Goal: Complete application form: Complete application form

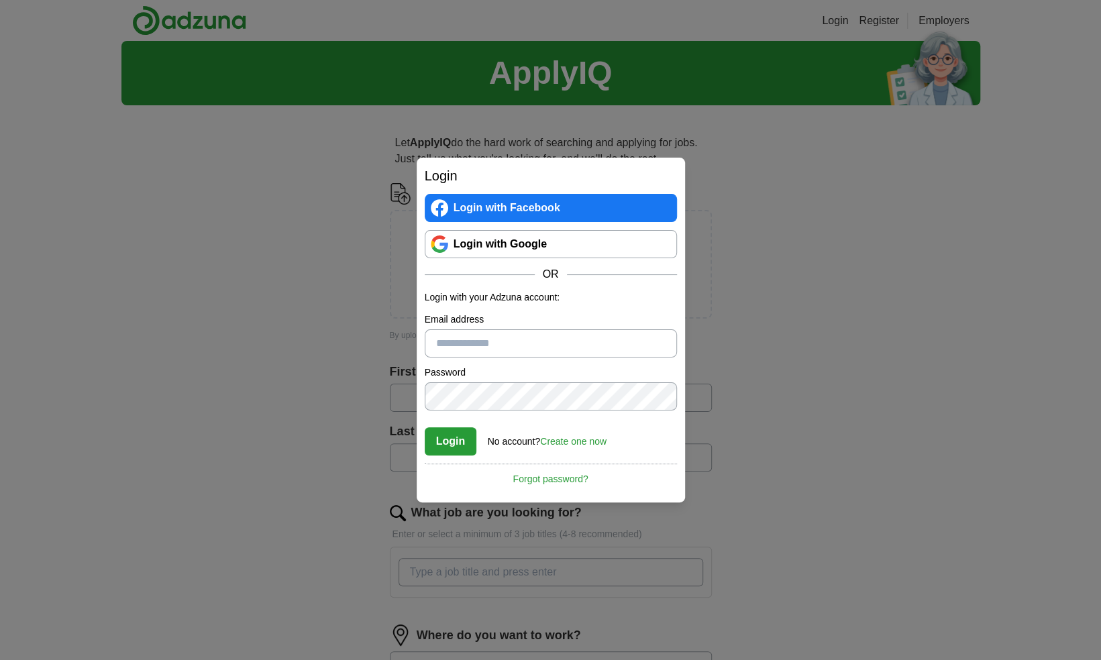
click at [459, 352] on input "Email address" at bounding box center [551, 344] width 252 height 28
type input "**********"
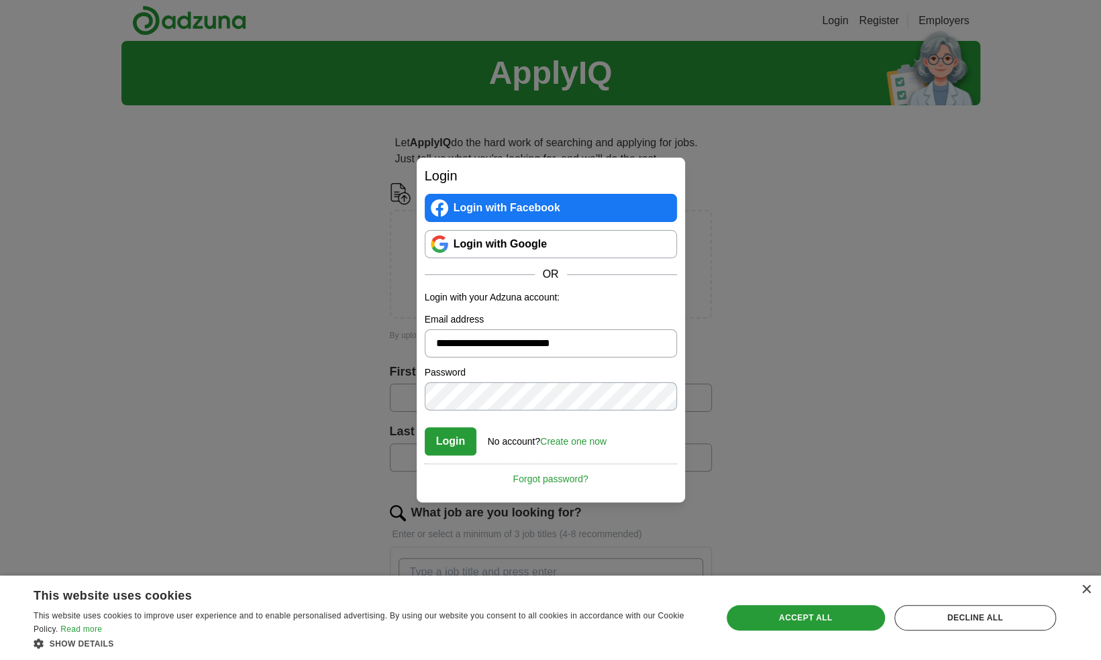
click at [458, 446] on button "Login" at bounding box center [451, 441] width 52 height 28
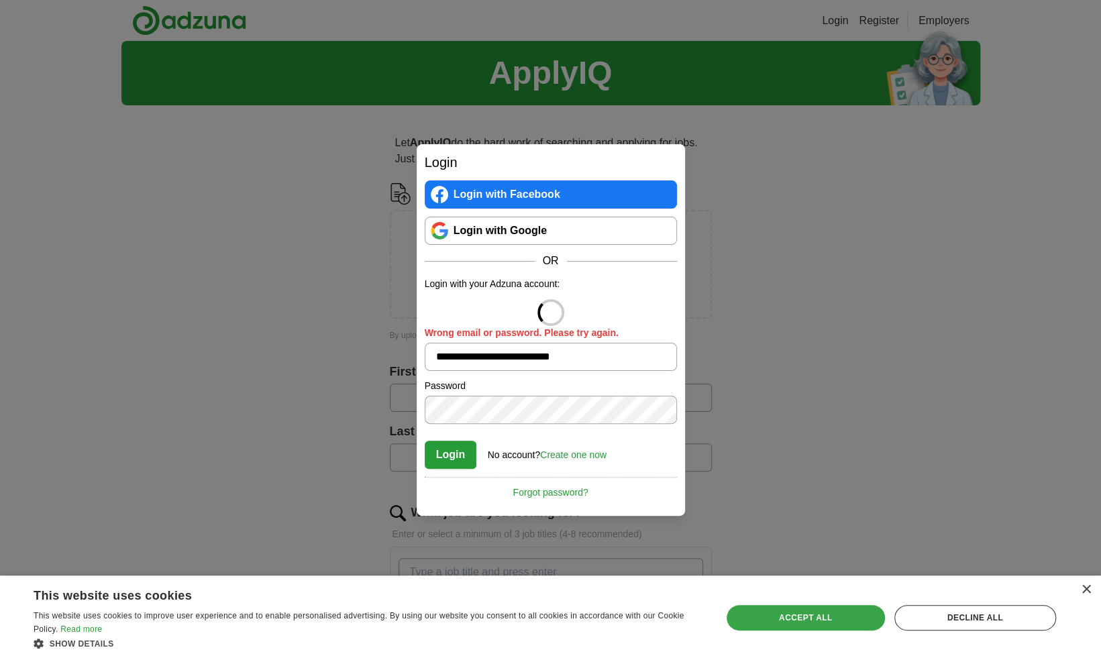
click at [858, 617] on div "Accept all" at bounding box center [806, 618] width 158 height 26
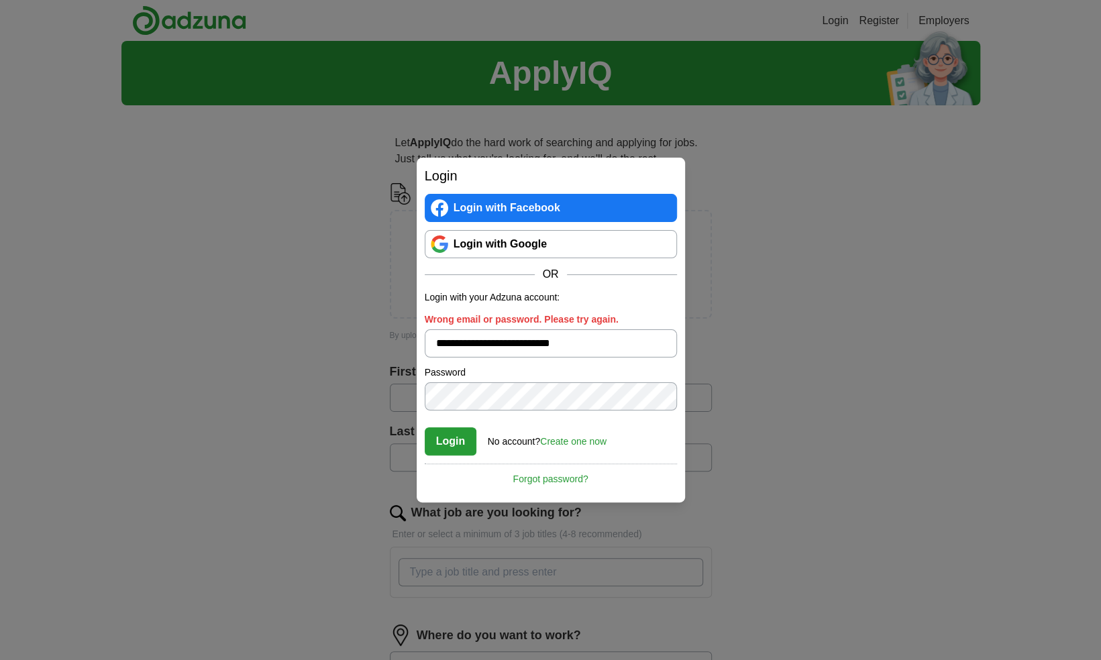
click at [571, 441] on link "Create one now" at bounding box center [573, 441] width 66 height 11
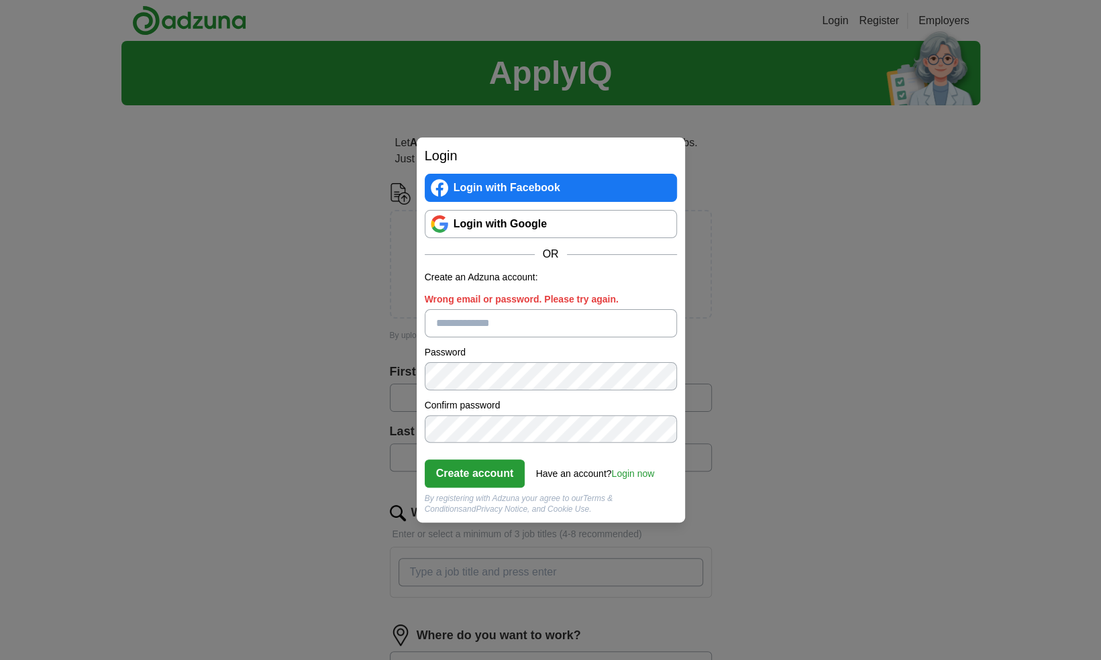
click at [500, 325] on input "Wrong email or password. Please try again." at bounding box center [551, 323] width 252 height 28
type input "**********"
click at [494, 471] on button "Create account" at bounding box center [475, 474] width 101 height 28
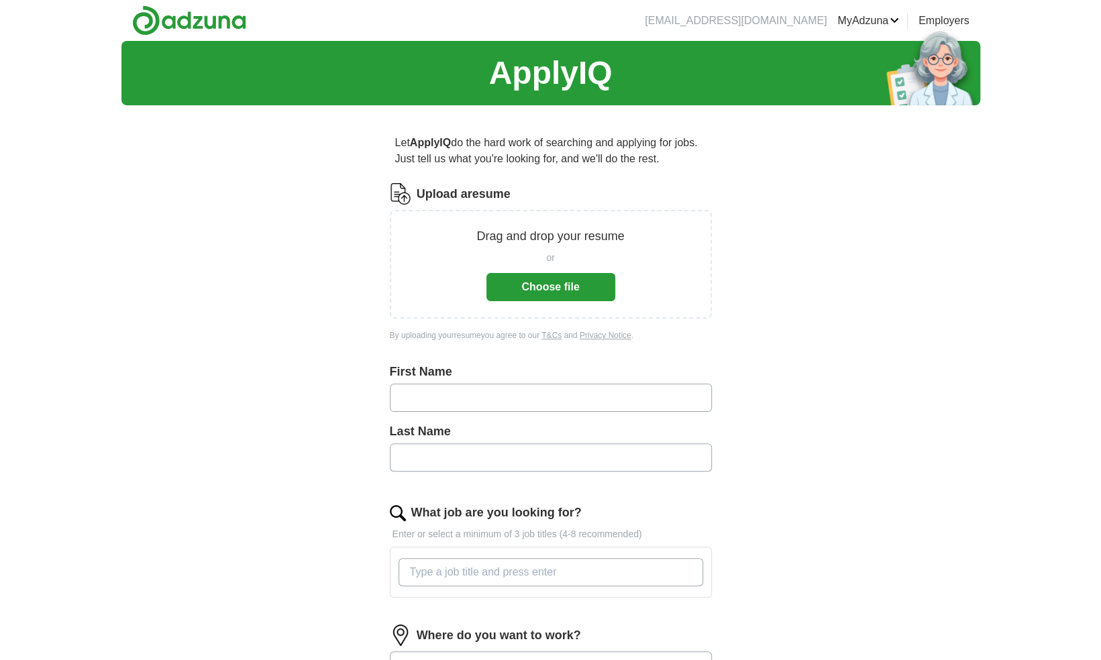
click at [583, 281] on button "Choose file" at bounding box center [551, 287] width 129 height 28
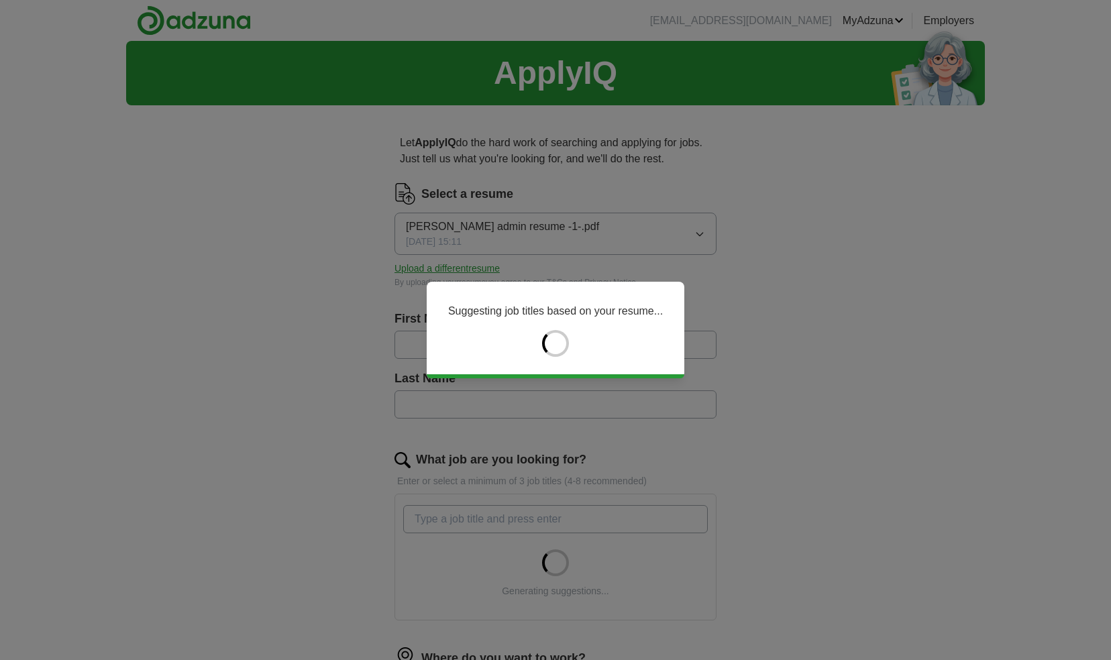
type input "********"
type input "******"
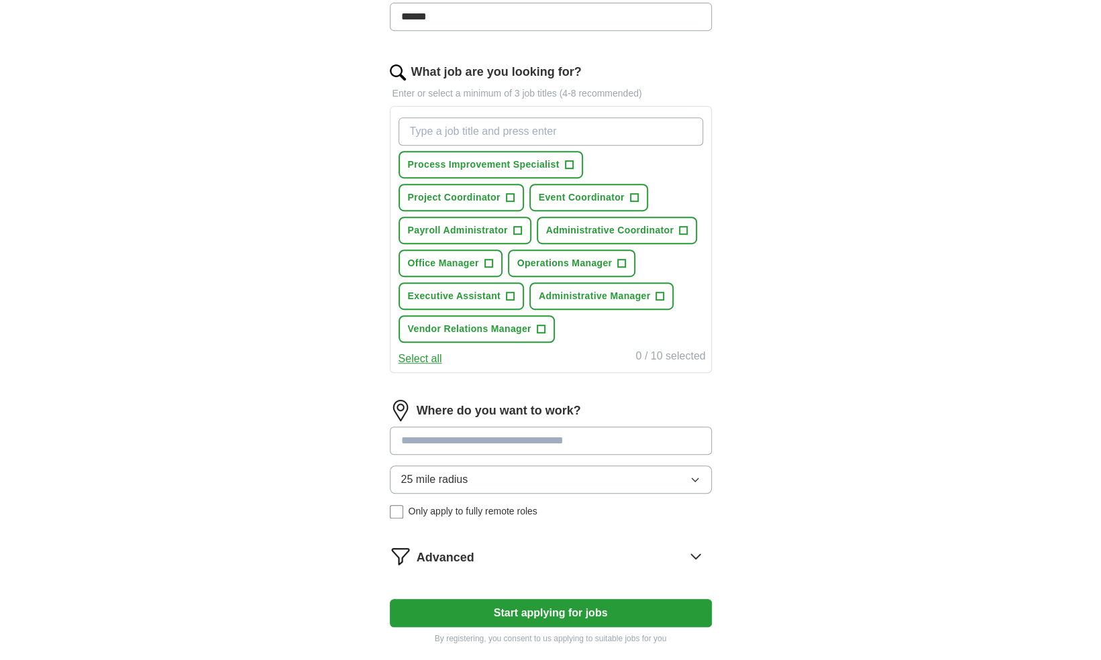
scroll to position [523, 0]
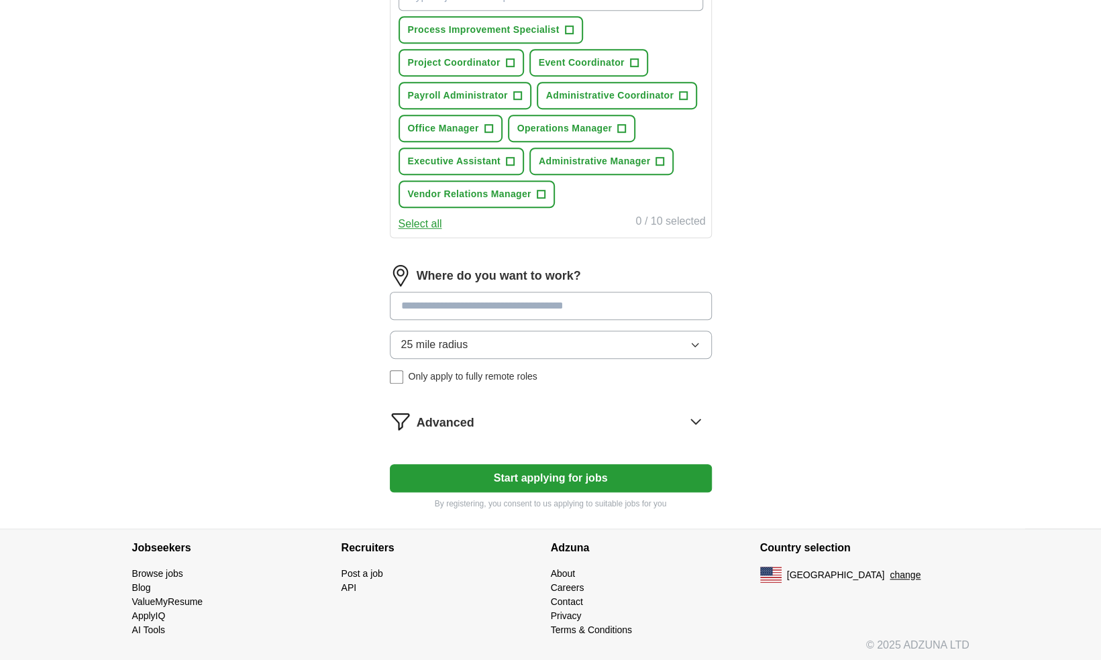
click at [481, 474] on button "Start applying for jobs" at bounding box center [551, 478] width 322 height 28
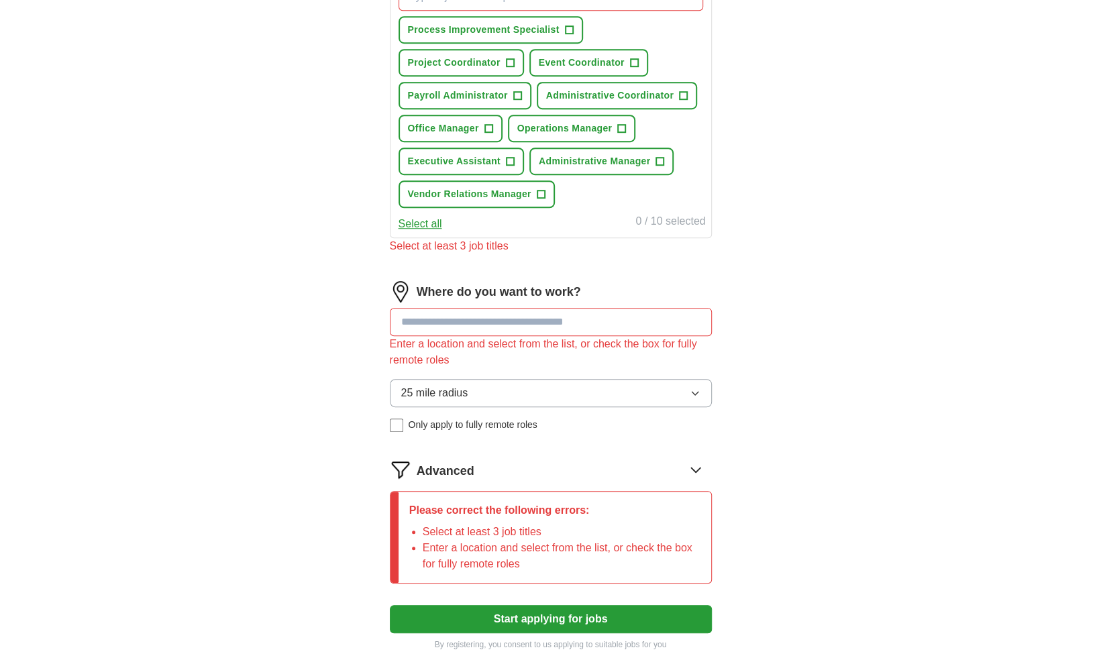
click at [532, 323] on input at bounding box center [551, 322] width 322 height 28
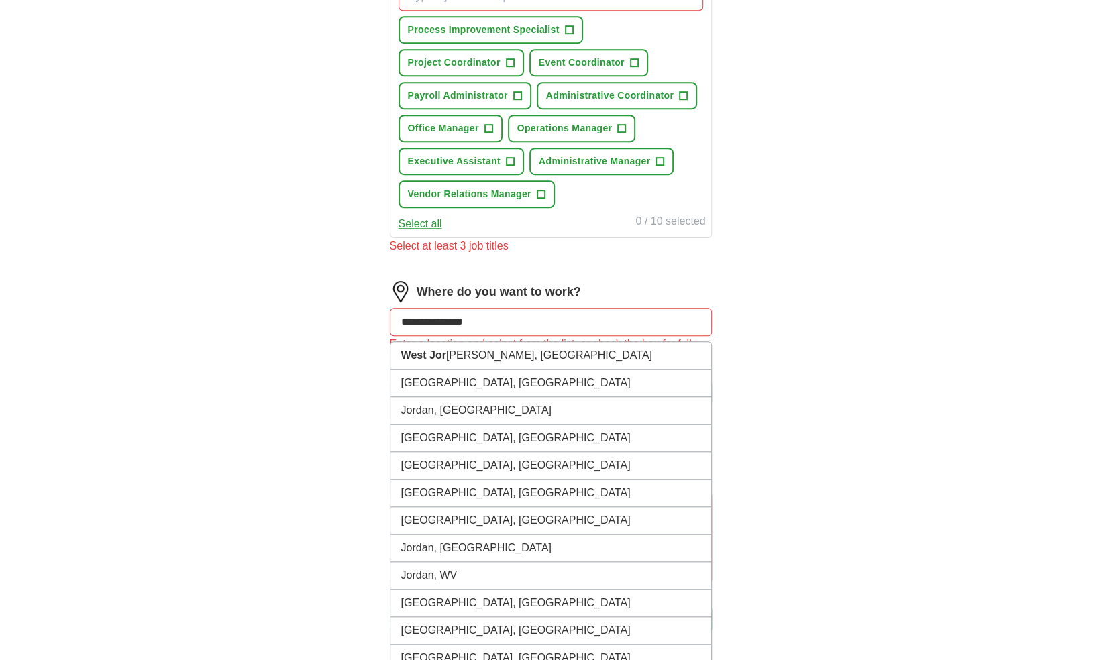
type input "**********"
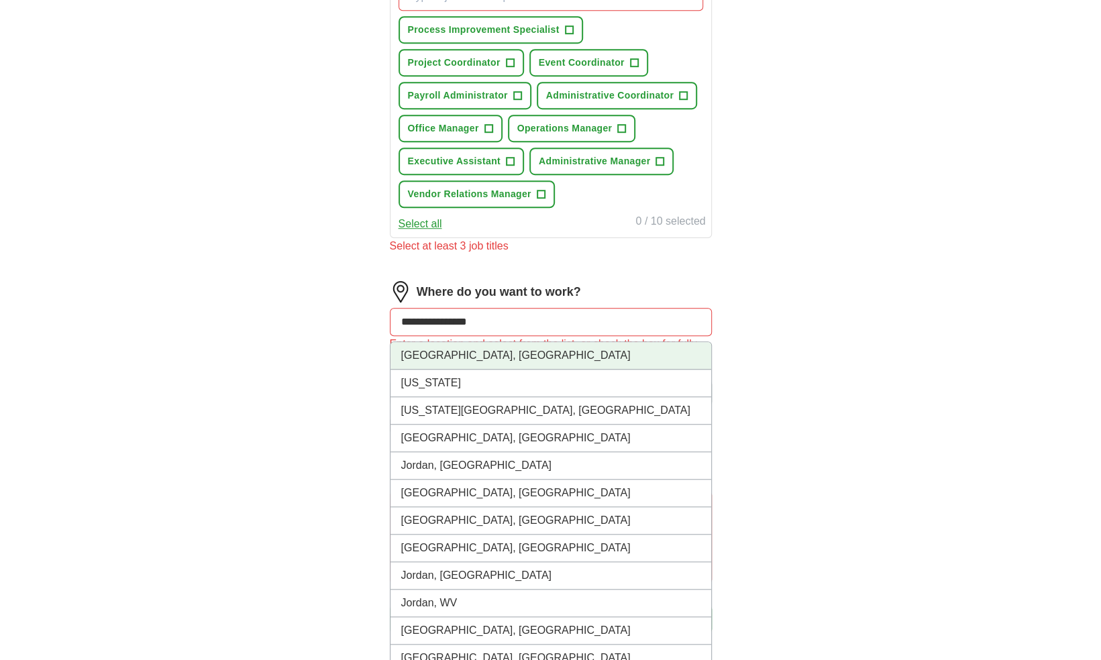
click at [526, 350] on li "West Jordan, UT" at bounding box center [551, 356] width 321 height 28
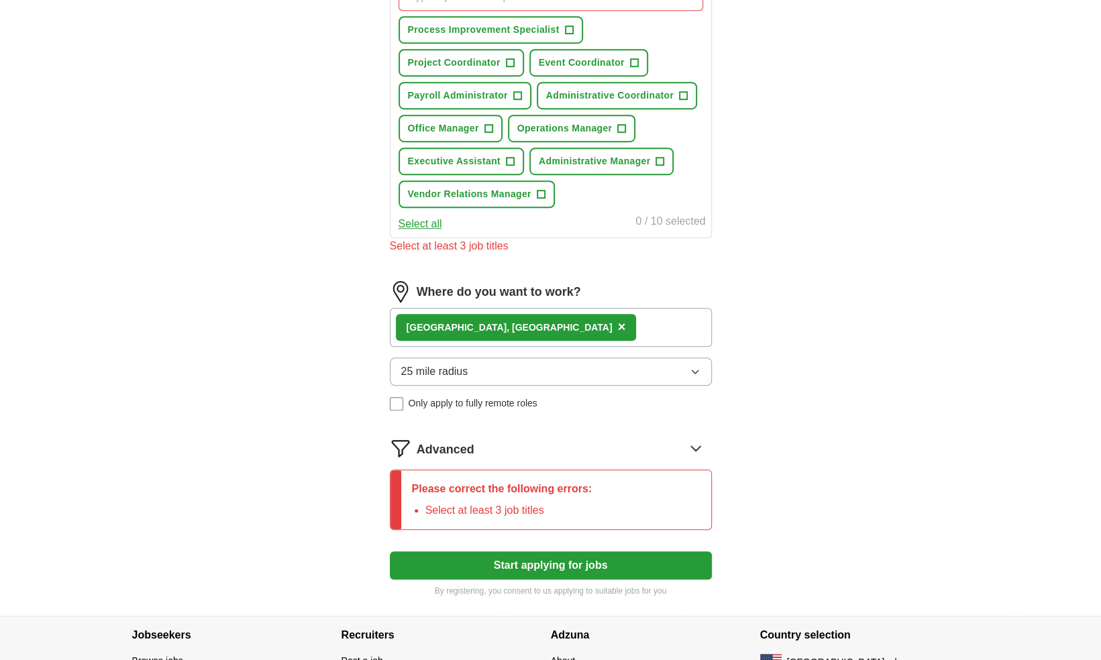
click at [694, 440] on icon at bounding box center [695, 448] width 21 height 21
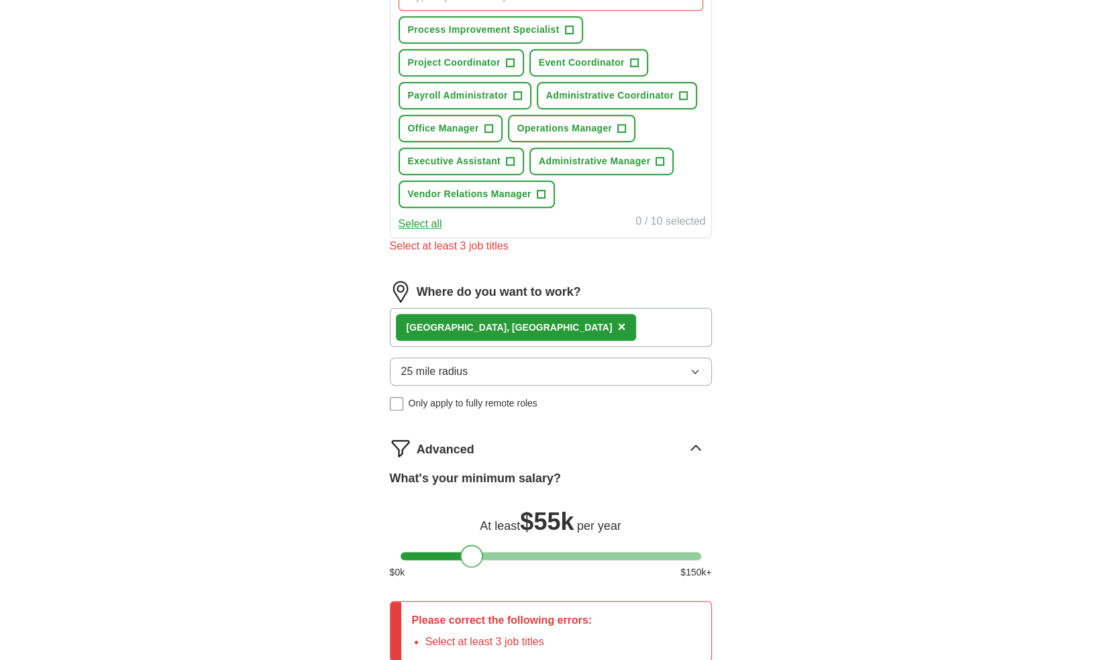
drag, startPoint x: 413, startPoint y: 555, endPoint x: 474, endPoint y: 552, distance: 60.5
click at [474, 552] on div at bounding box center [471, 556] width 23 height 23
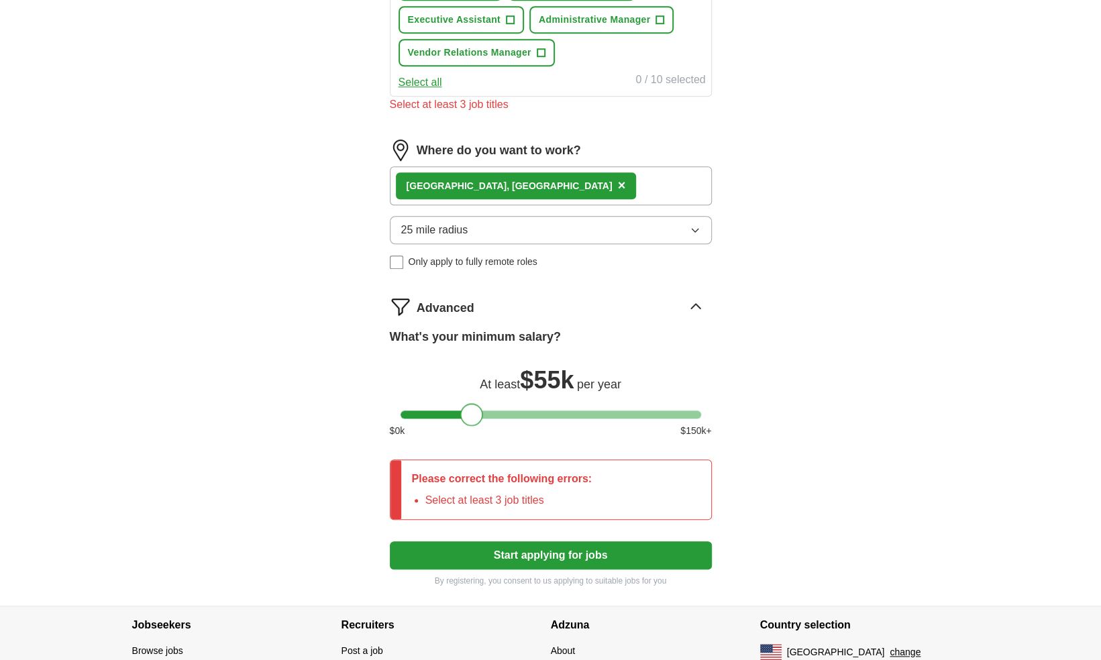
scroll to position [741, 0]
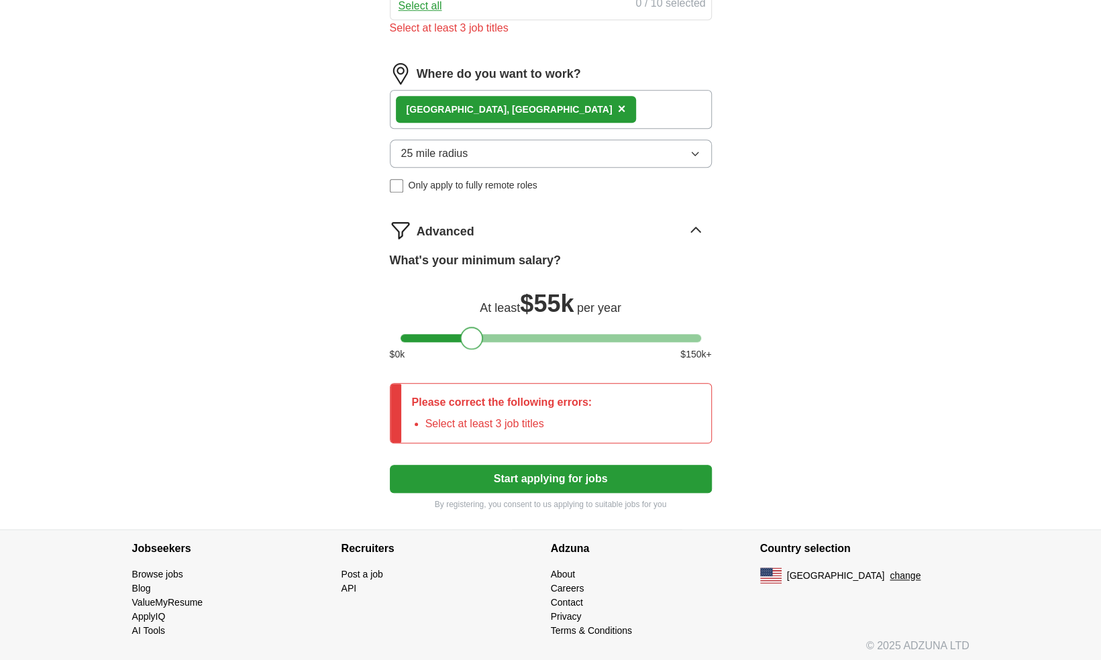
click at [634, 413] on div "Please correct the following errors: Select at least 3 job titles" at bounding box center [551, 413] width 322 height 60
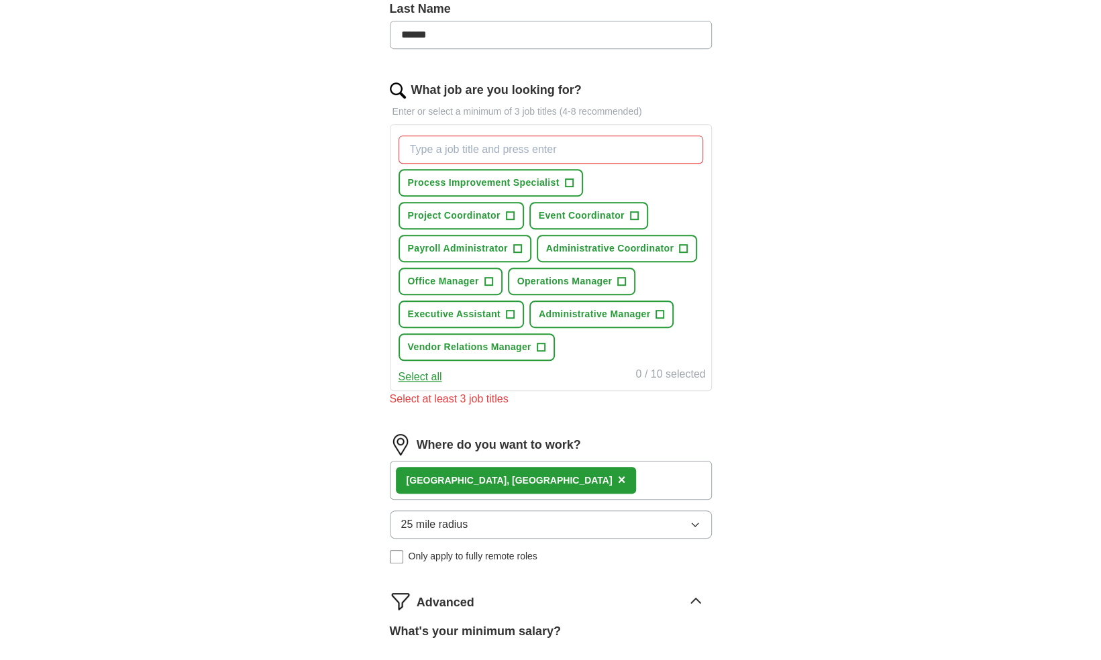
scroll to position [368, 0]
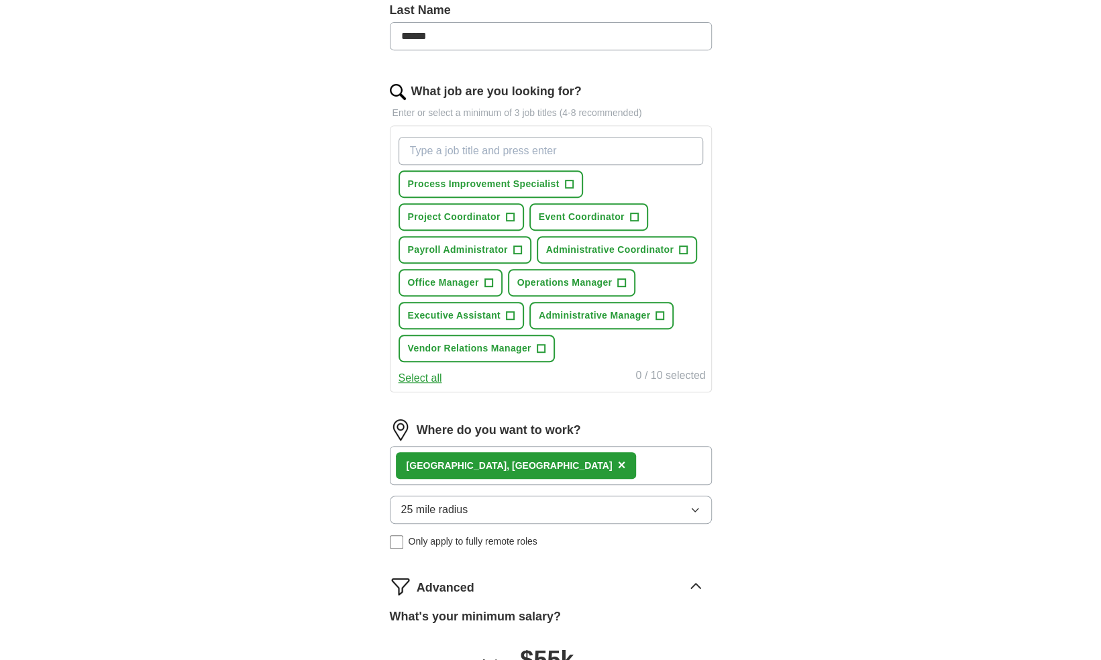
click at [624, 154] on input "What job are you looking for?" at bounding box center [551, 151] width 305 height 28
click at [639, 323] on button "Administrative Manager +" at bounding box center [602, 316] width 144 height 28
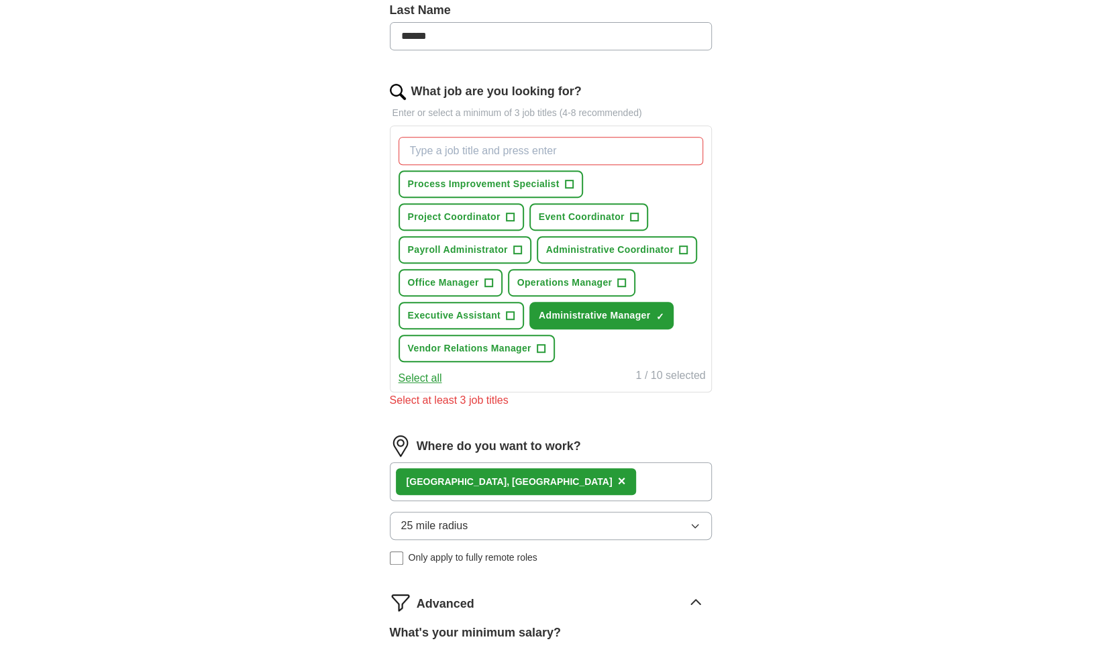
click at [499, 149] on input "What job are you looking for?" at bounding box center [551, 151] width 305 height 28
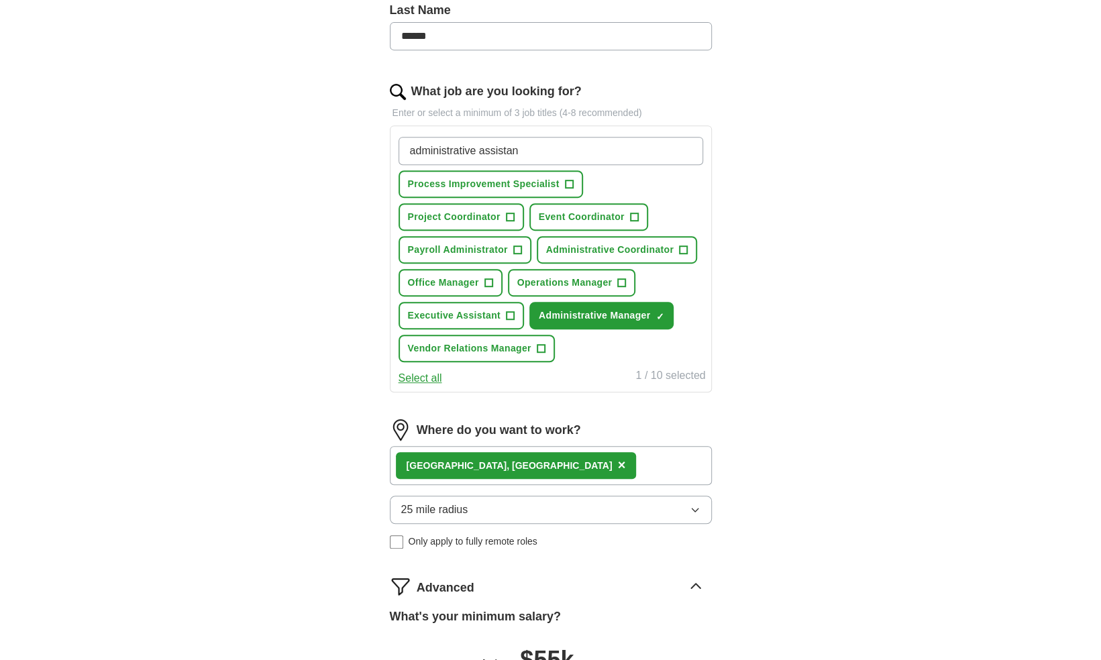
type input "administrative assistant"
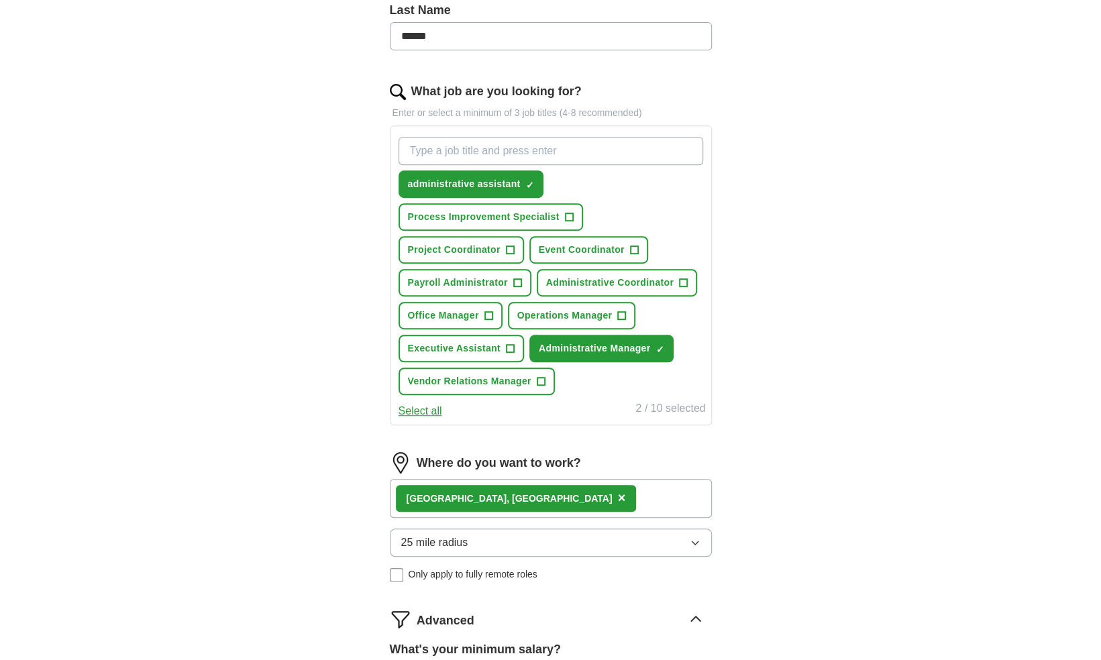
click at [528, 152] on input "What job are you looking for?" at bounding box center [551, 151] width 305 height 28
type input "executive assistant"
click at [455, 315] on span "Office Manager" at bounding box center [443, 316] width 71 height 14
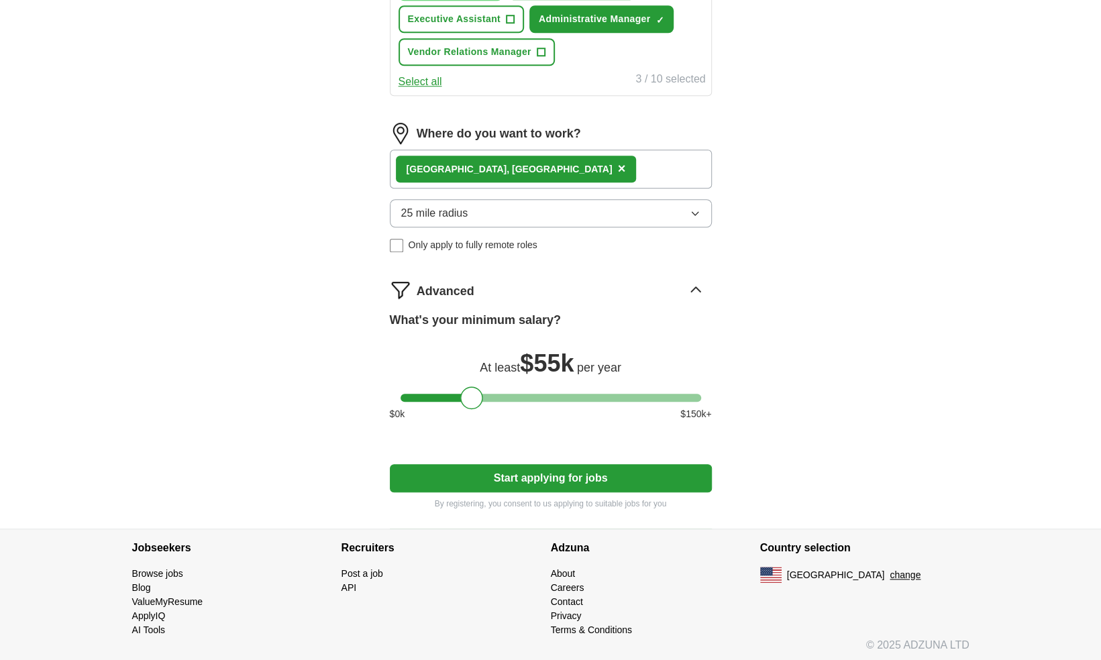
scroll to position [698, 0]
click at [683, 470] on button "Start applying for jobs" at bounding box center [551, 478] width 322 height 28
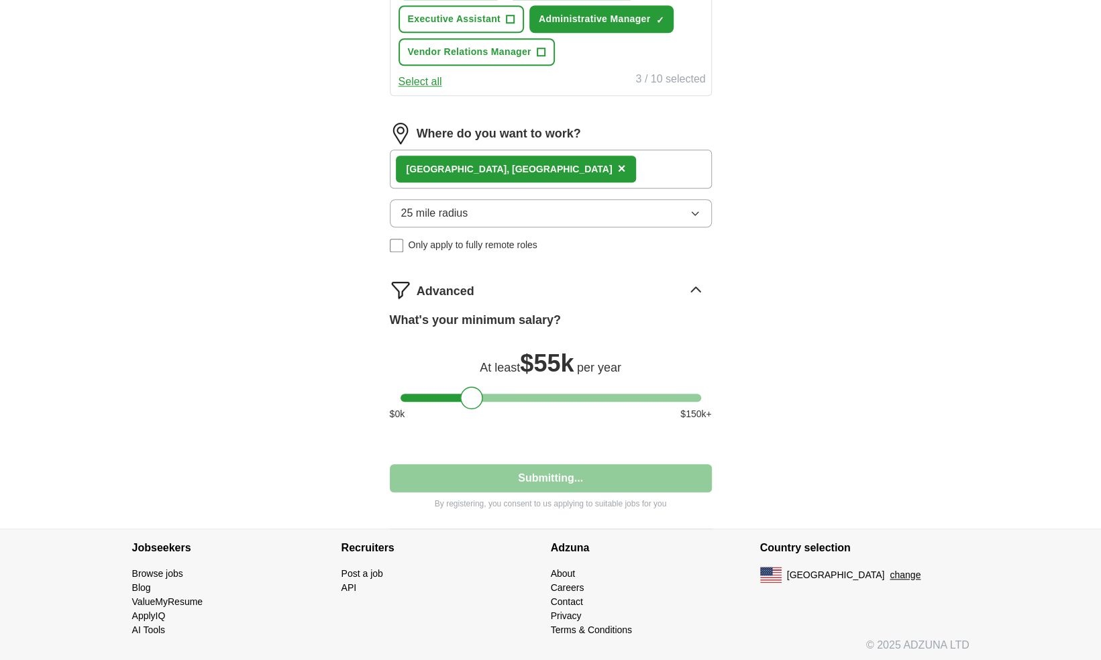
select select "**"
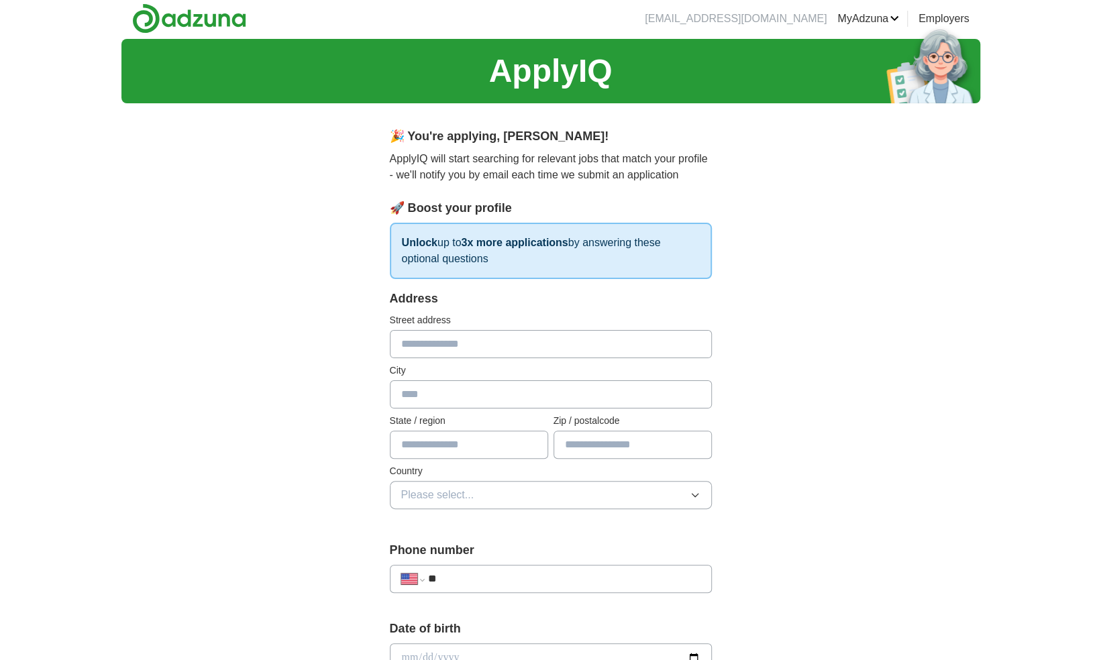
scroll to position [0, 0]
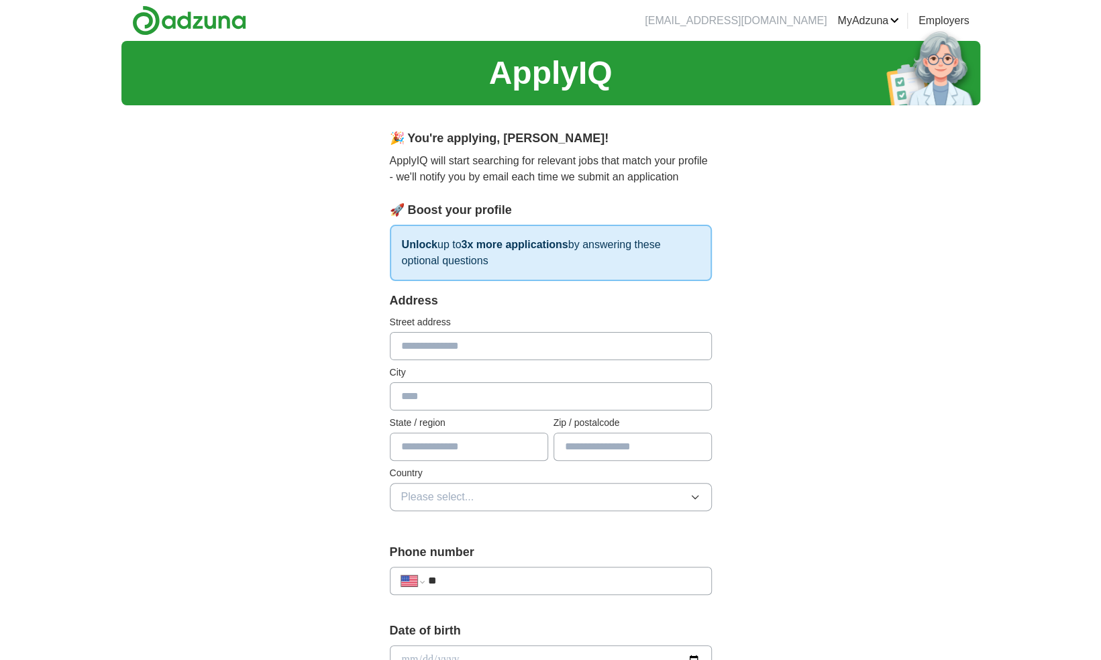
click at [584, 342] on input "text" at bounding box center [551, 346] width 322 height 28
type input "**********"
type input "*****"
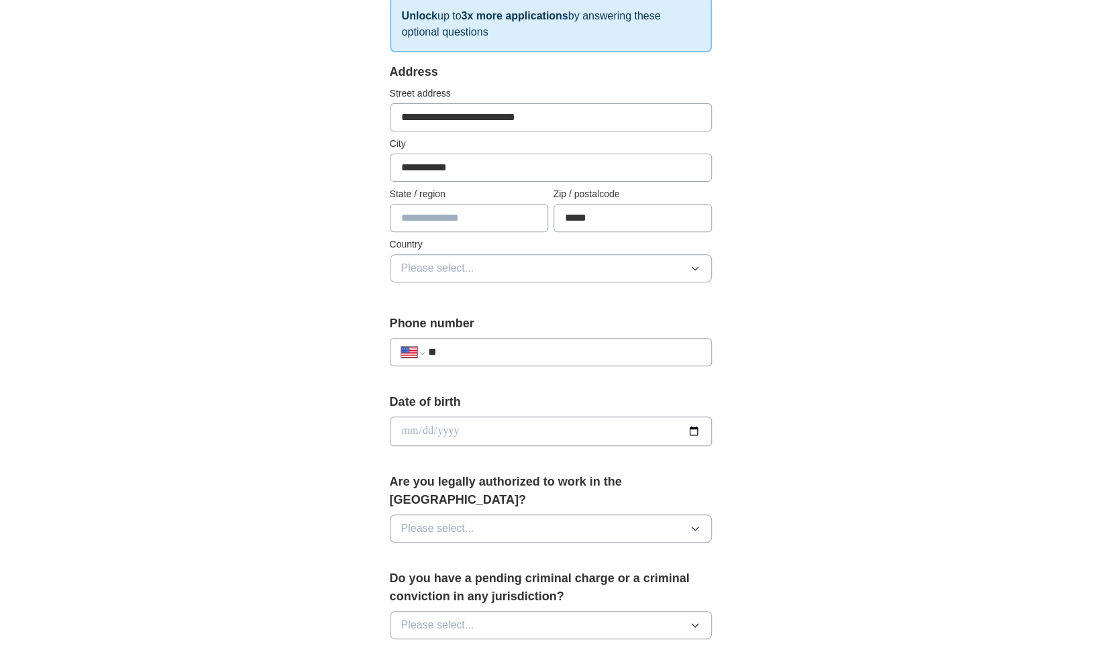
scroll to position [228, 0]
click at [411, 218] on input "text" at bounding box center [469, 219] width 158 height 28
type input "**"
click at [695, 266] on icon "button" at bounding box center [695, 269] width 11 height 11
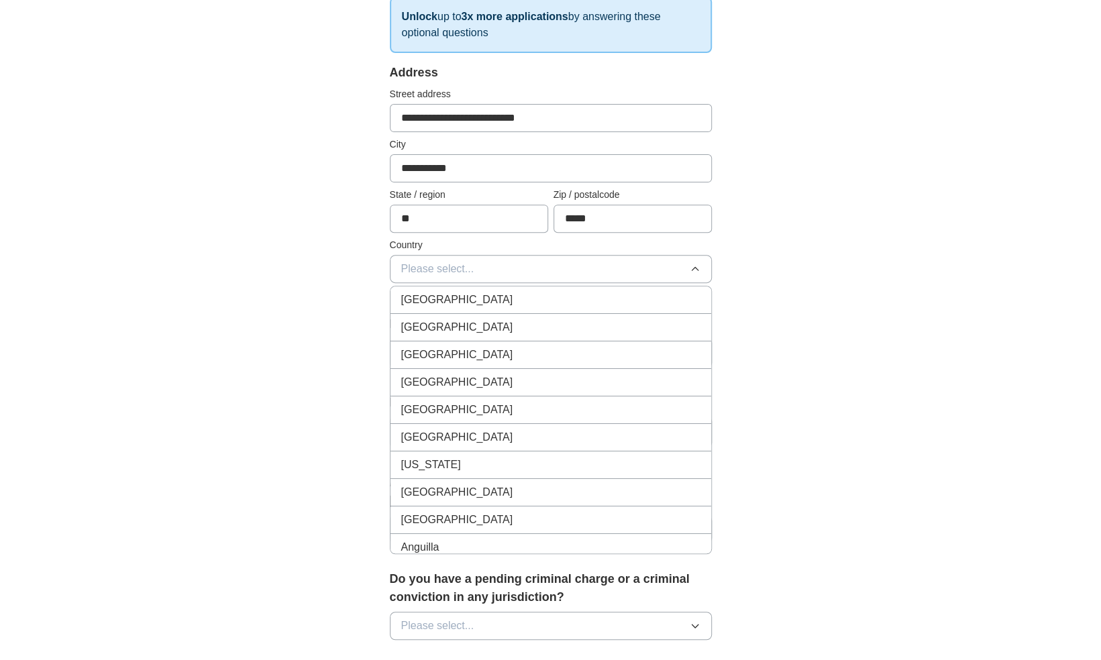
click at [678, 319] on div "United States" at bounding box center [550, 327] width 299 height 16
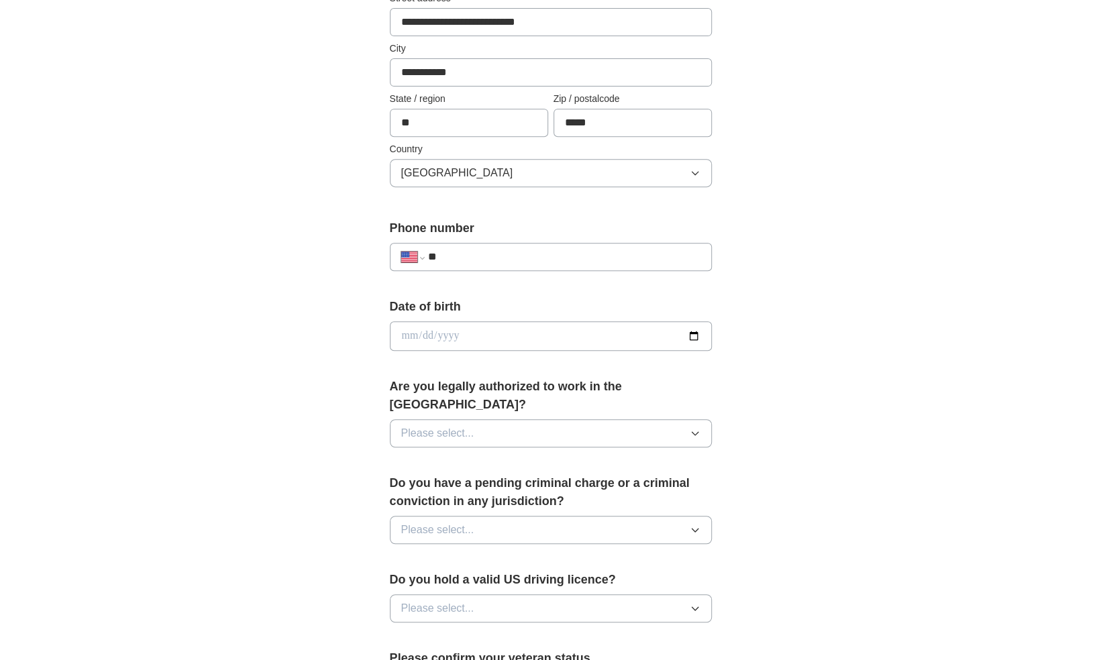
scroll to position [336, 0]
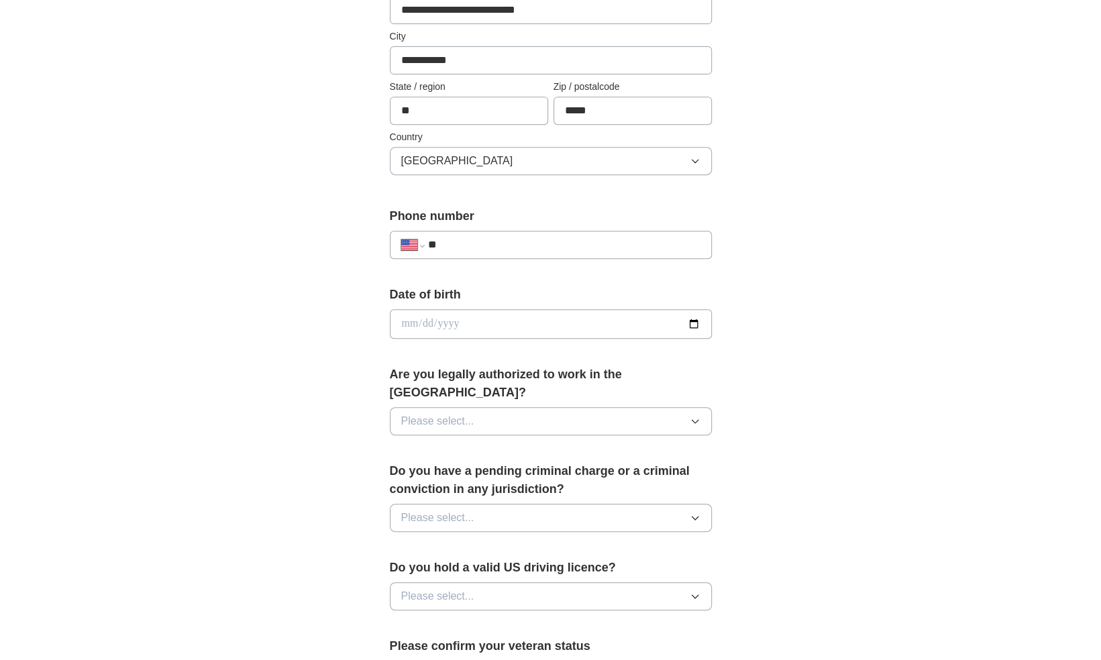
click at [600, 237] on input "**" at bounding box center [563, 245] width 272 height 16
type input "**********"
click at [528, 322] on input "date" at bounding box center [551, 324] width 322 height 30
click at [694, 321] on input "date" at bounding box center [551, 324] width 322 height 30
click at [404, 321] on input "date" at bounding box center [551, 324] width 322 height 30
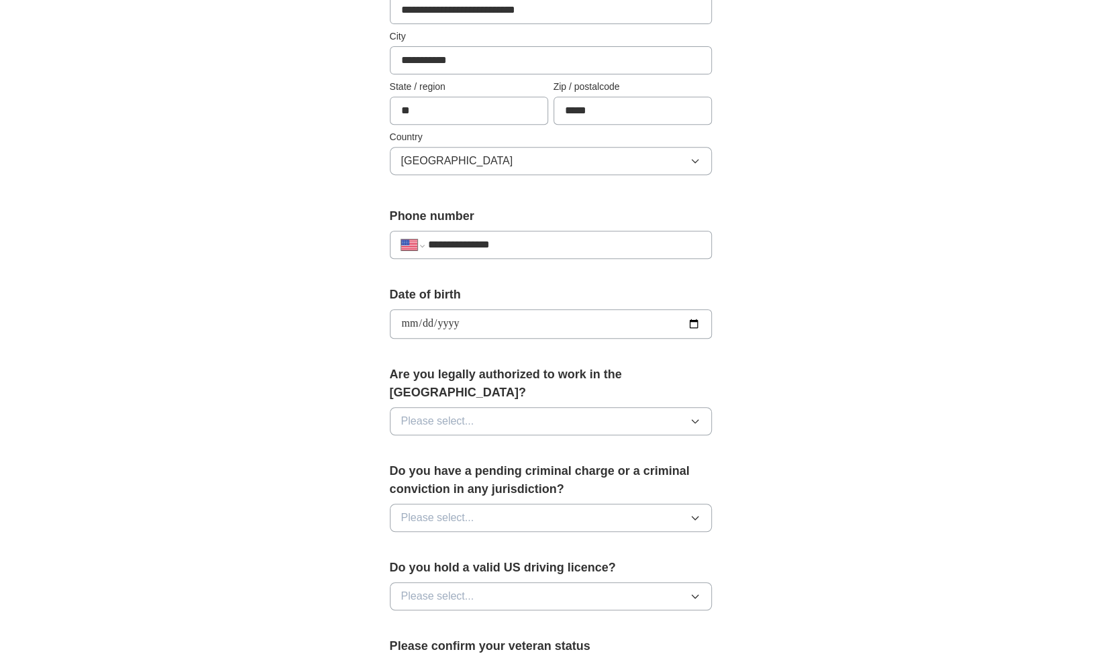
type input "**********"
click at [454, 413] on span "Please select..." at bounding box center [437, 421] width 73 height 16
click at [448, 444] on div "Yes" at bounding box center [550, 452] width 299 height 16
click at [466, 510] on span "Please select..." at bounding box center [437, 518] width 73 height 16
click at [464, 568] on div "No" at bounding box center [550, 576] width 299 height 16
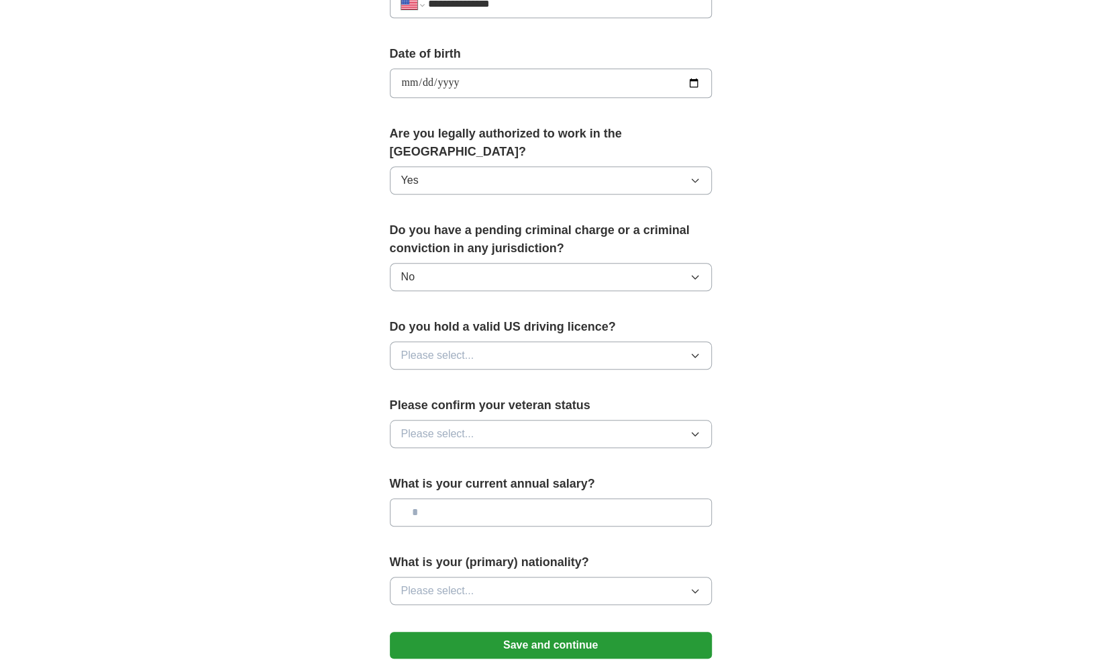
scroll to position [576, 0]
click at [515, 343] on button "Please select..." at bounding box center [551, 357] width 322 height 28
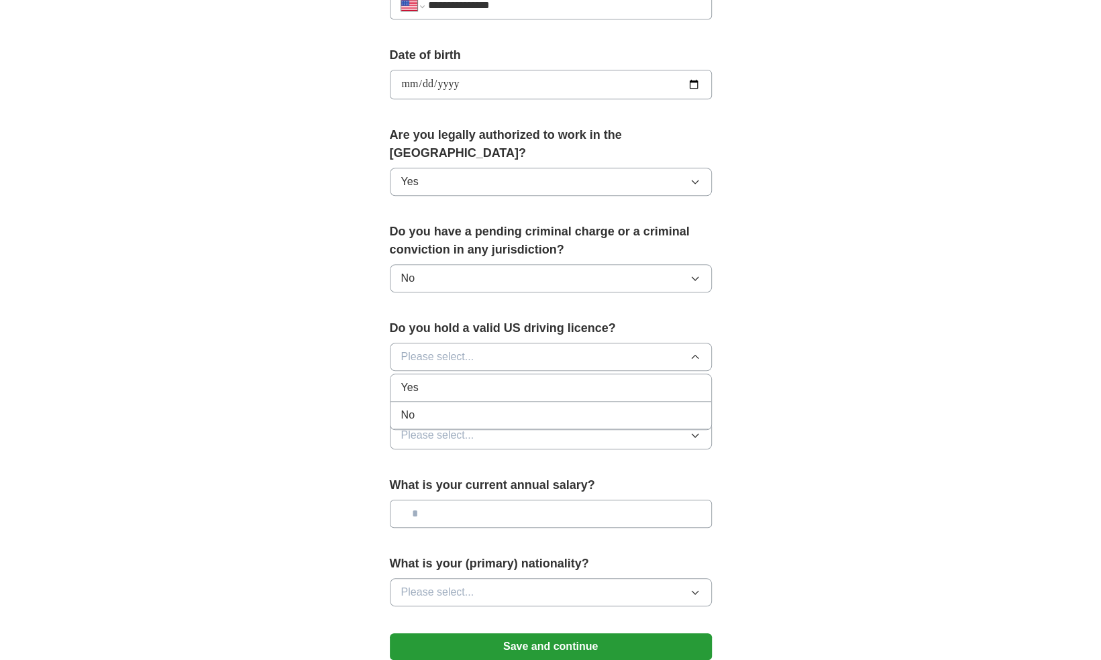
click at [496, 380] on div "Yes" at bounding box center [550, 388] width 299 height 16
click at [506, 421] on button "Please select..." at bounding box center [551, 435] width 322 height 28
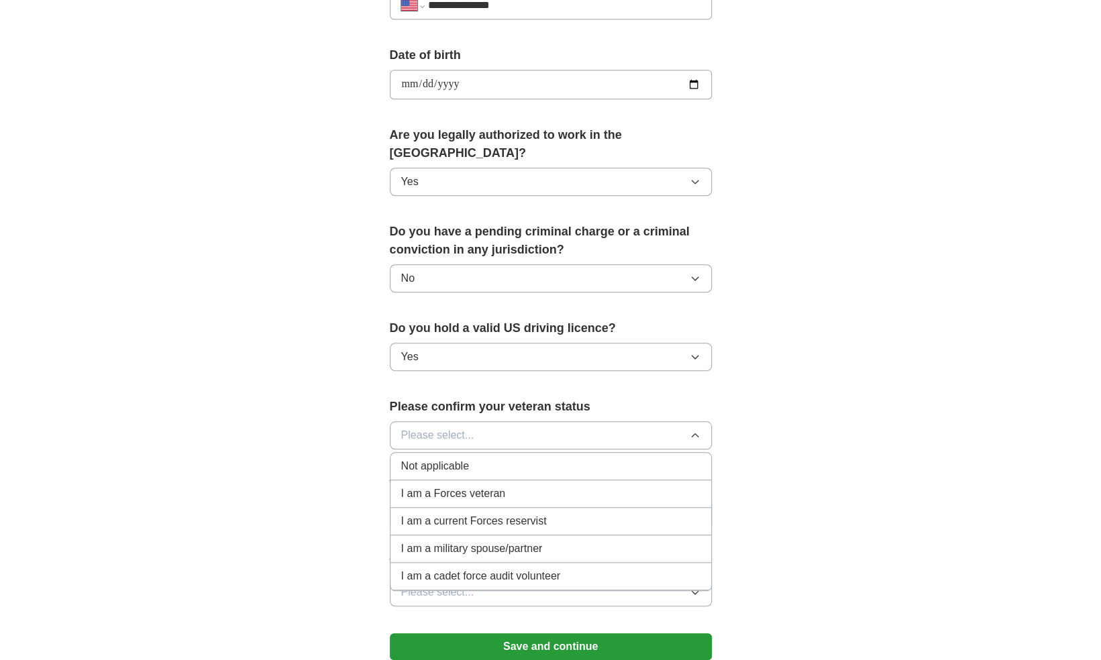
click at [515, 458] on div "Not applicable" at bounding box center [550, 466] width 299 height 16
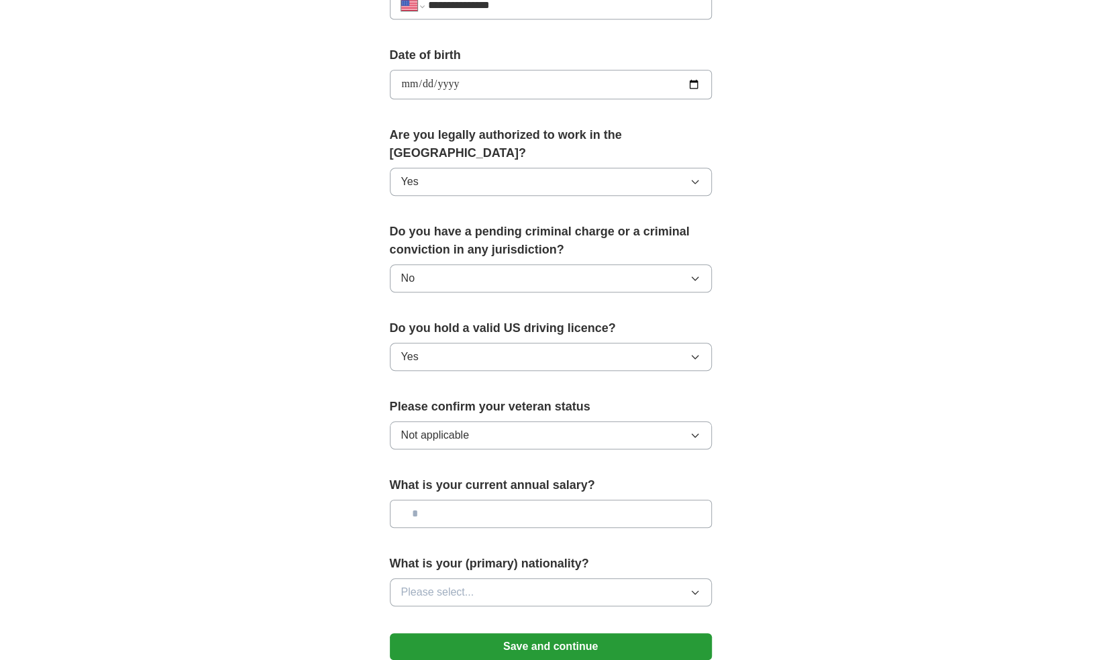
click at [493, 500] on input "text" at bounding box center [551, 514] width 322 height 28
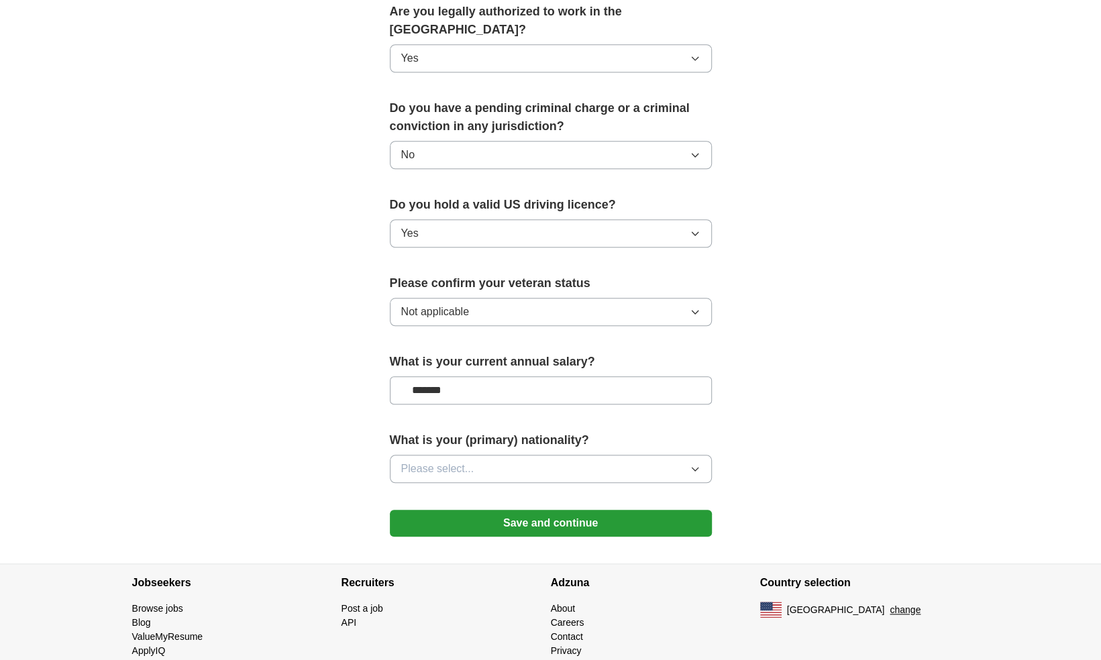
scroll to position [701, 0]
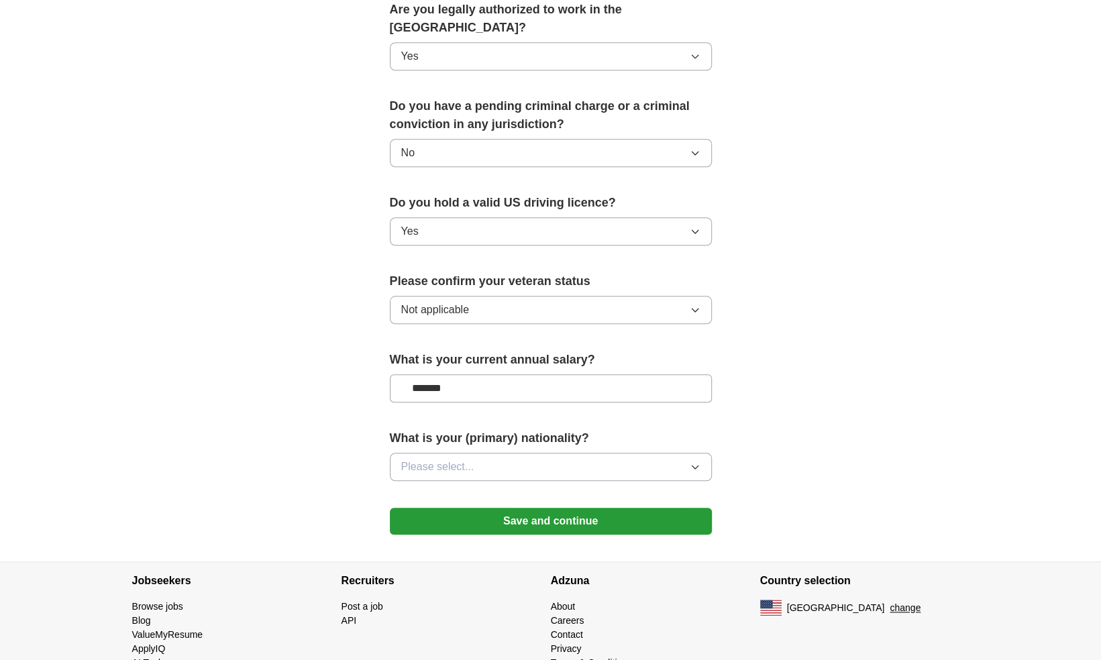
type input "*******"
click at [545, 453] on button "Please select..." at bounding box center [551, 467] width 322 height 28
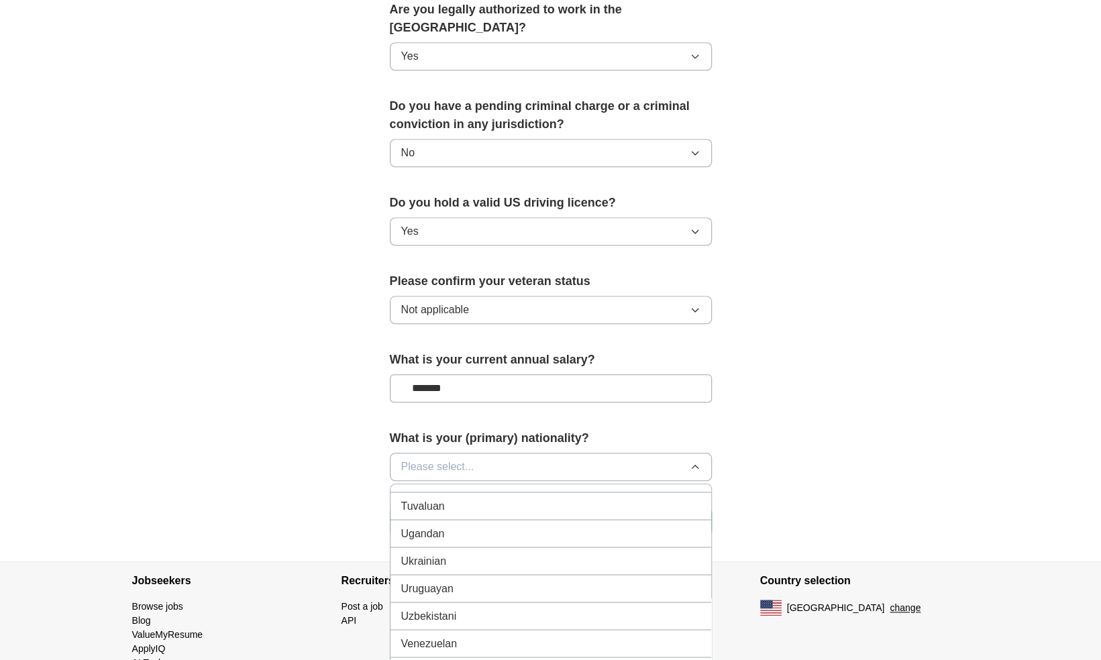
scroll to position [770, 0]
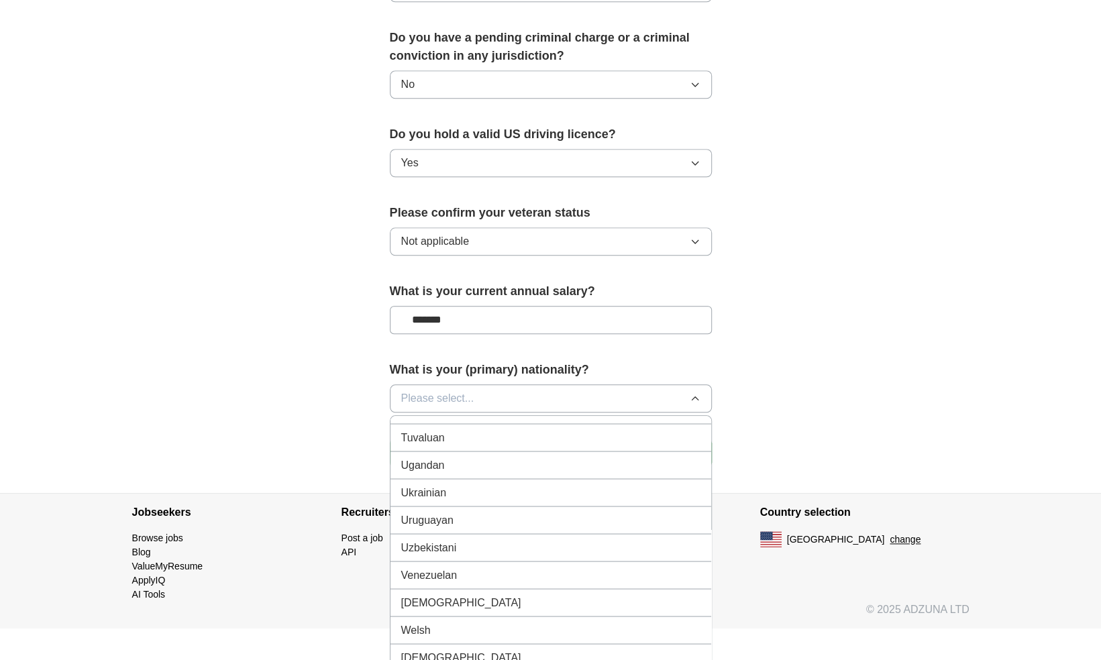
click at [546, 617] on li "Welsh" at bounding box center [551, 631] width 321 height 28
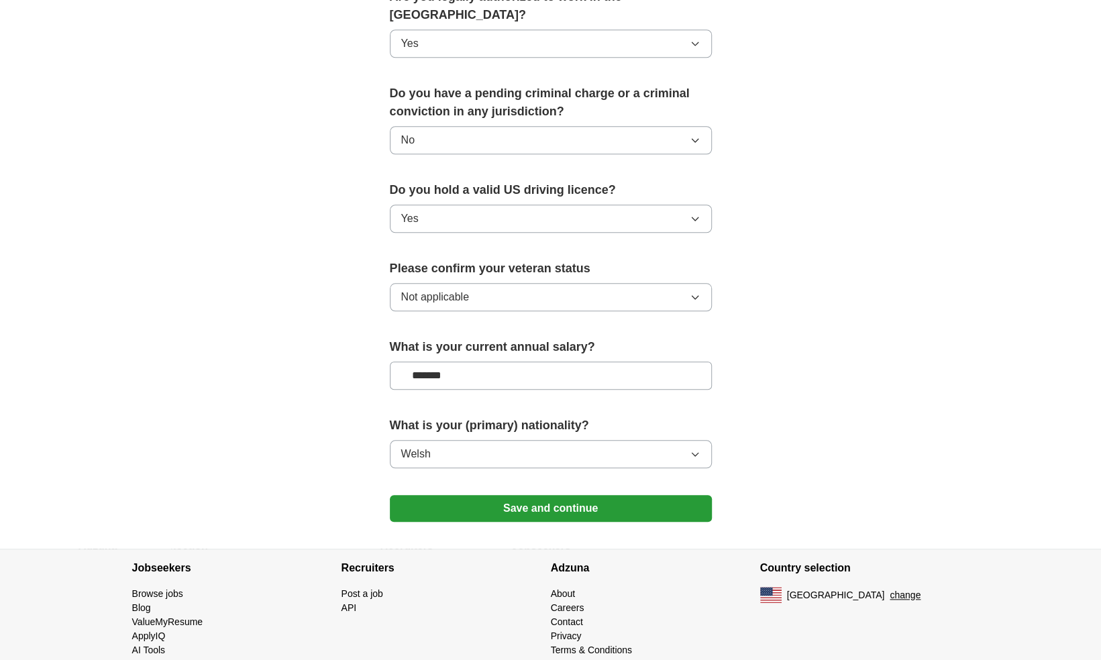
click at [683, 440] on button "Welsh" at bounding box center [551, 454] width 322 height 28
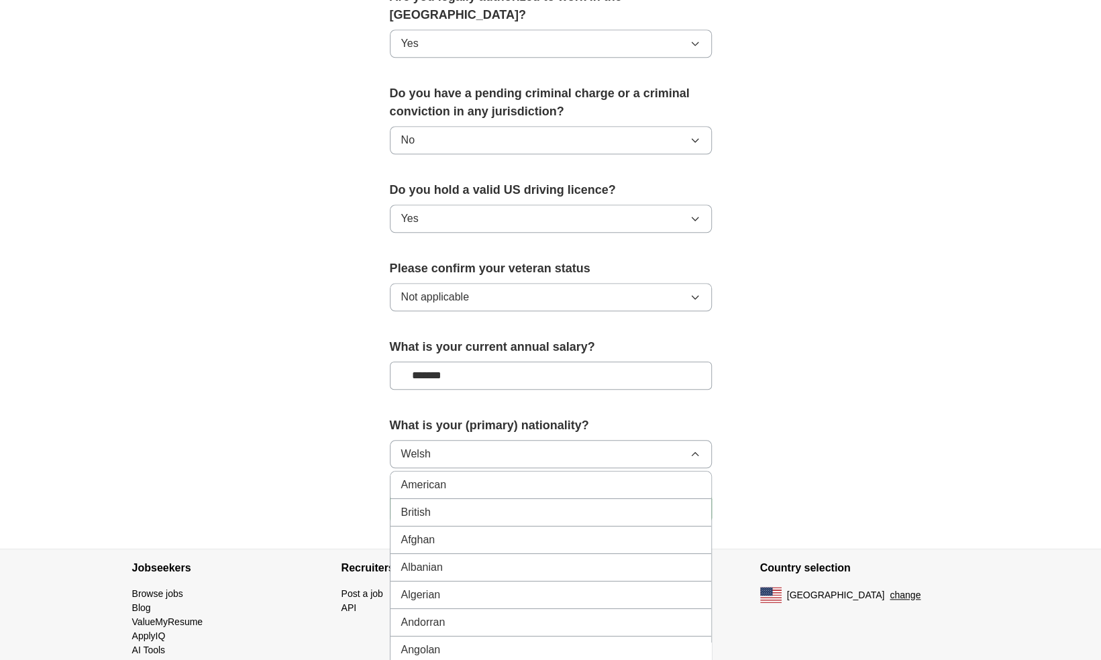
click at [683, 440] on button "Welsh" at bounding box center [551, 454] width 322 height 28
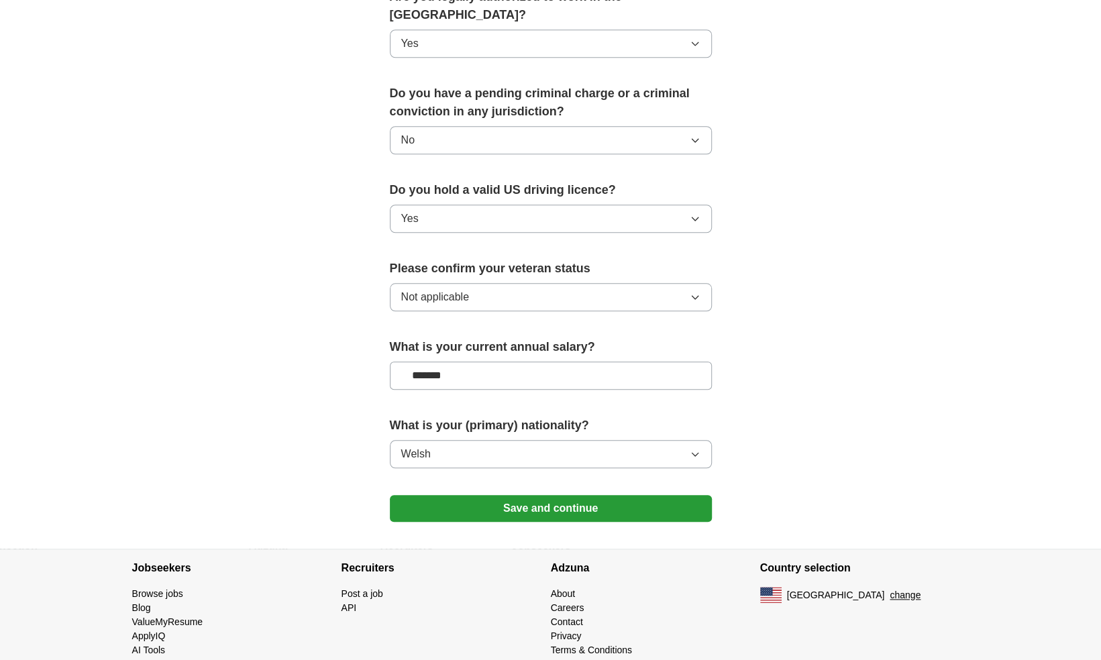
click at [683, 440] on button "Welsh" at bounding box center [551, 454] width 322 height 28
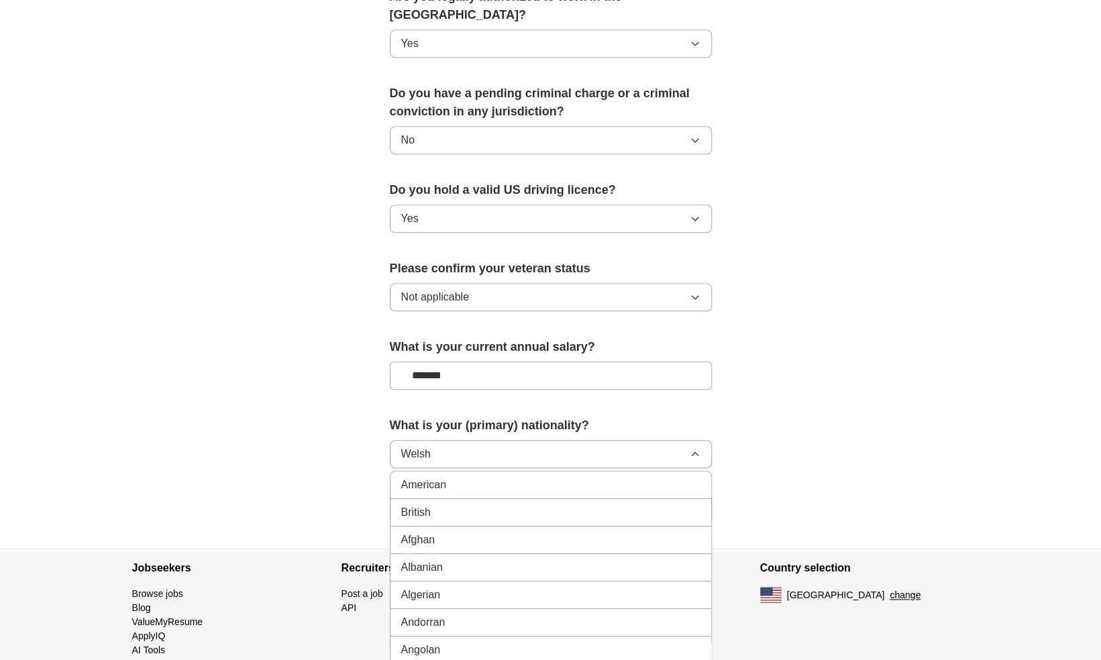
click at [607, 477] on div "American" at bounding box center [550, 485] width 299 height 16
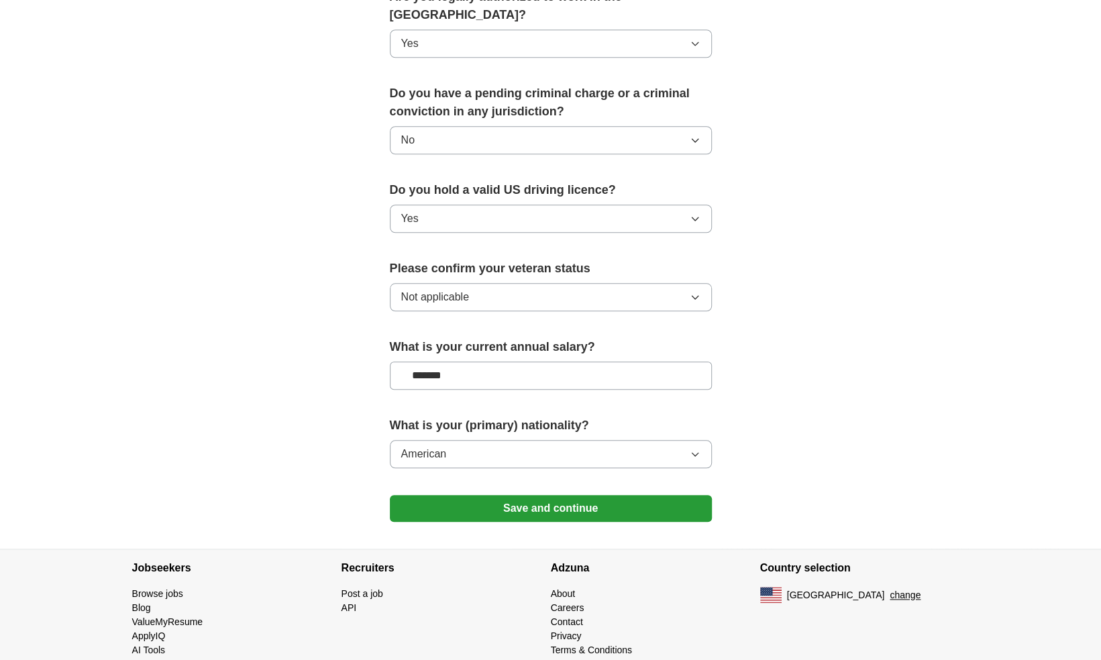
click at [606, 495] on button "Save and continue" at bounding box center [551, 508] width 322 height 27
